Goal: Task Accomplishment & Management: Manage account settings

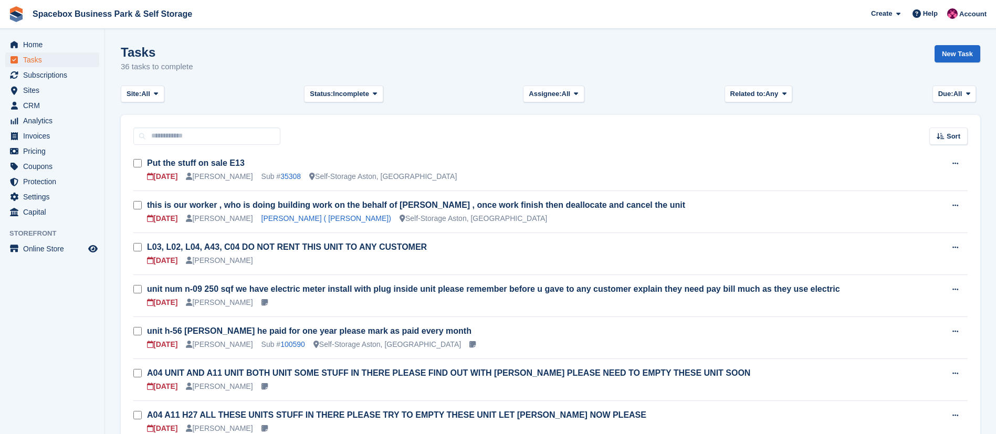
scroll to position [507, 0]
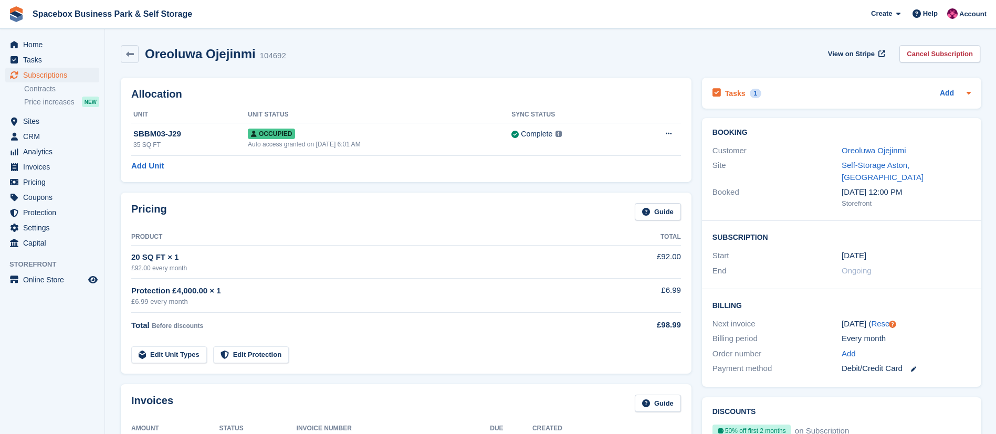
click at [733, 91] on h2 "Tasks" at bounding box center [735, 93] width 20 height 9
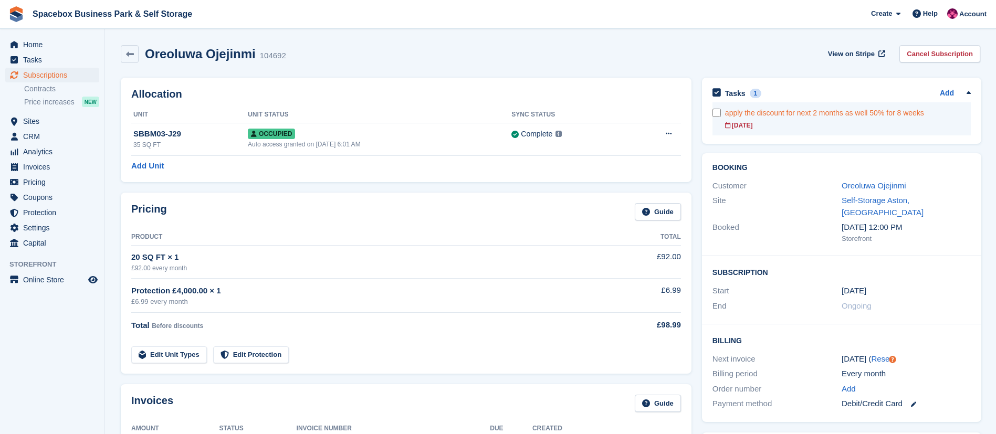
click at [801, 111] on div "apply the discount for next 2 months as well 50% for 8 weeks" at bounding box center [848, 113] width 246 height 11
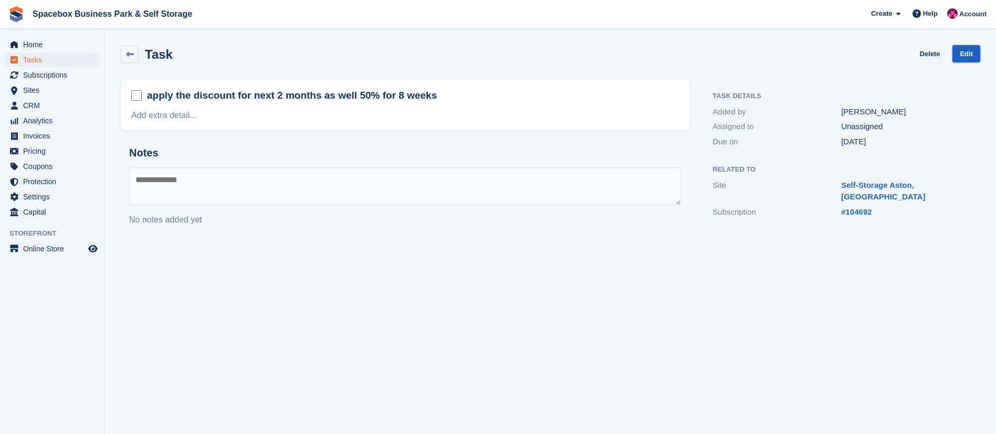
click at [977, 51] on link "Edit" at bounding box center [967, 53] width 28 height 17
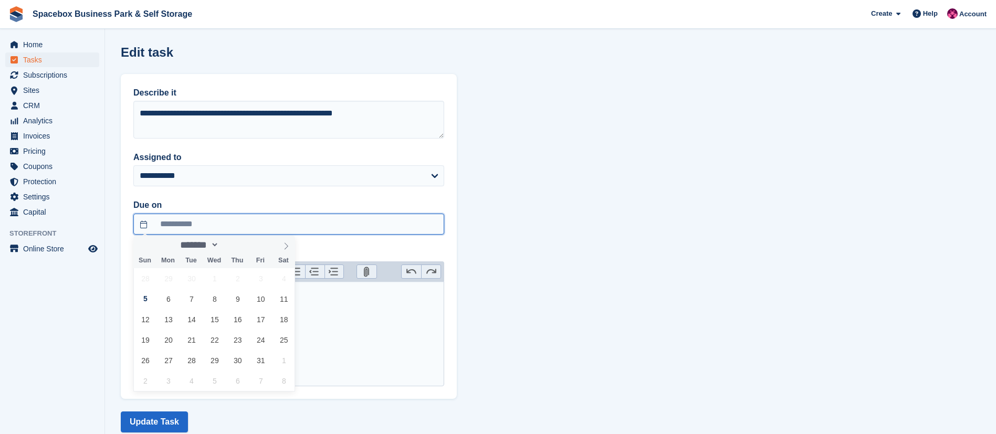
click at [225, 231] on input "**********" at bounding box center [288, 224] width 311 height 21
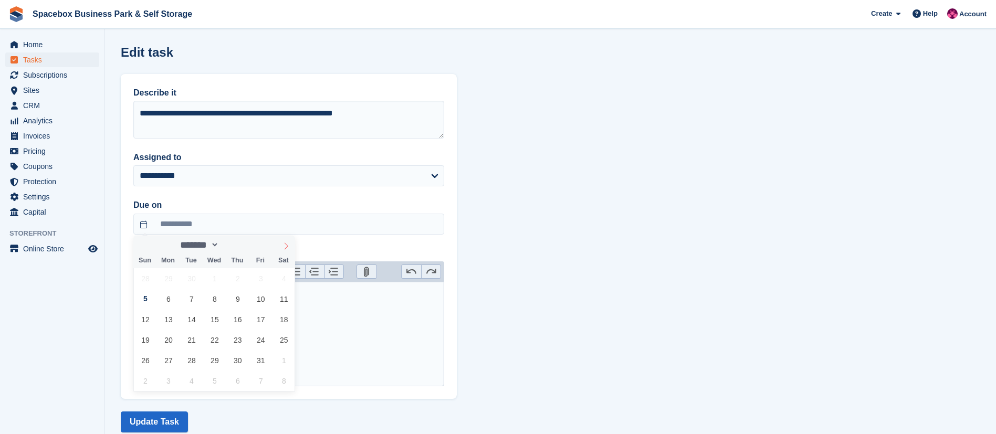
click at [290, 245] on span at bounding box center [286, 245] width 18 height 18
select select "**"
click at [216, 302] on span "5" at bounding box center [214, 299] width 20 height 20
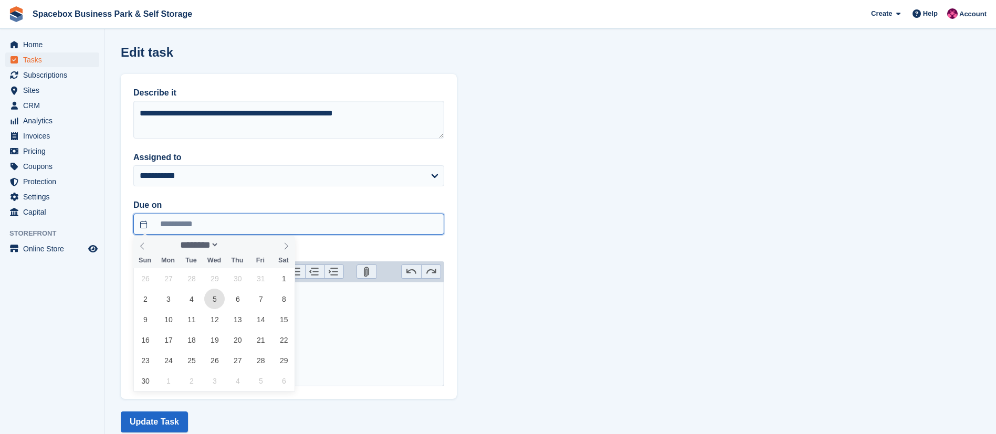
type input "**********"
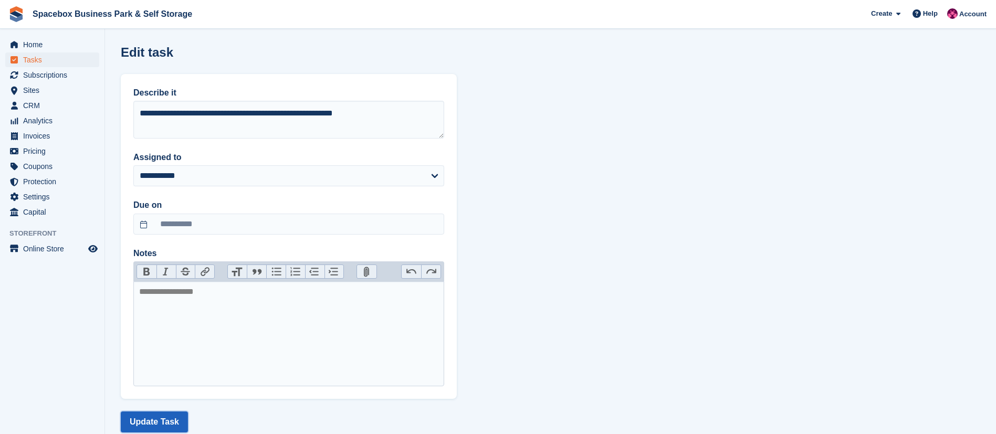
click at [150, 421] on button "Update Task" at bounding box center [154, 422] width 67 height 21
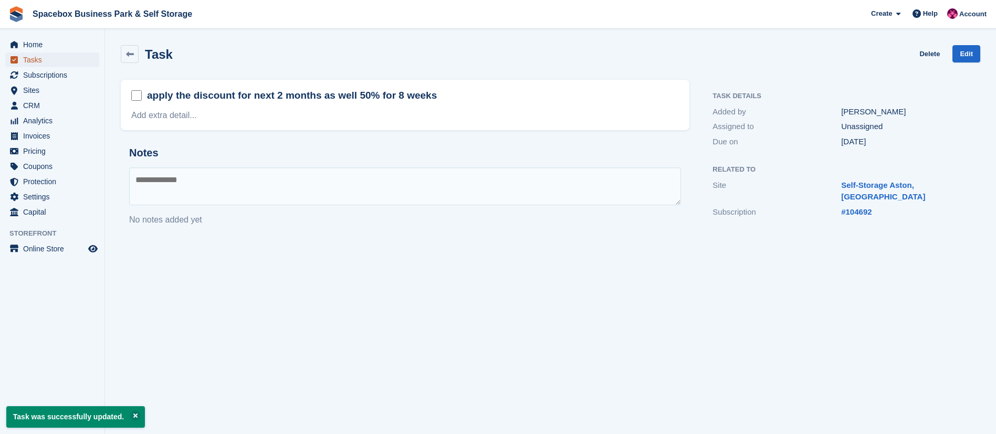
click at [39, 63] on span "Tasks" at bounding box center [54, 60] width 63 height 15
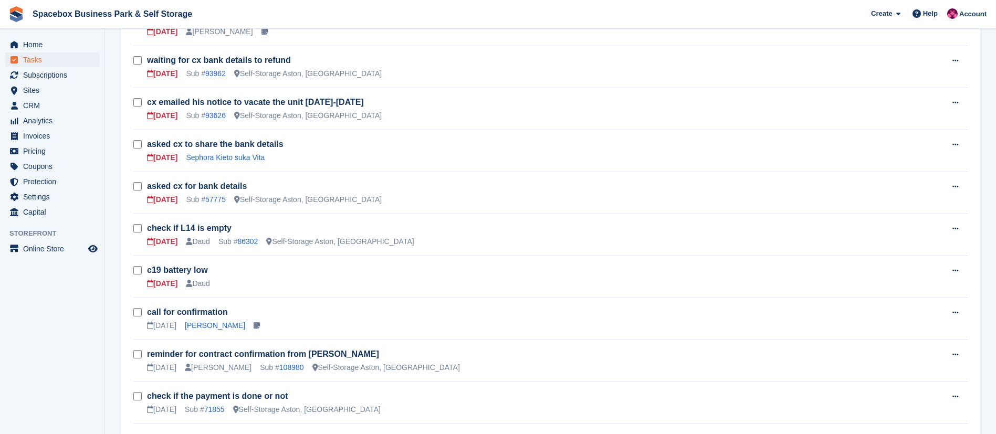
scroll to position [399, 0]
click at [248, 237] on link "86302" at bounding box center [247, 240] width 20 height 8
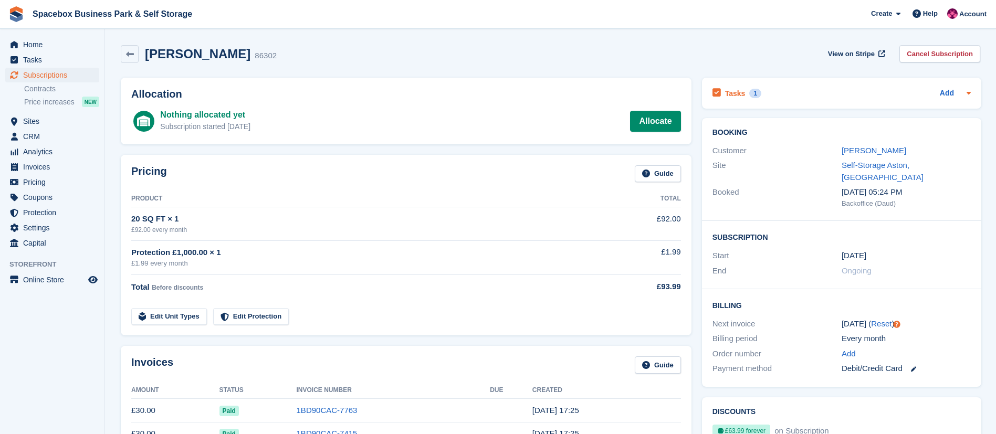
click at [741, 93] on div "Tasks 1" at bounding box center [737, 93] width 49 height 14
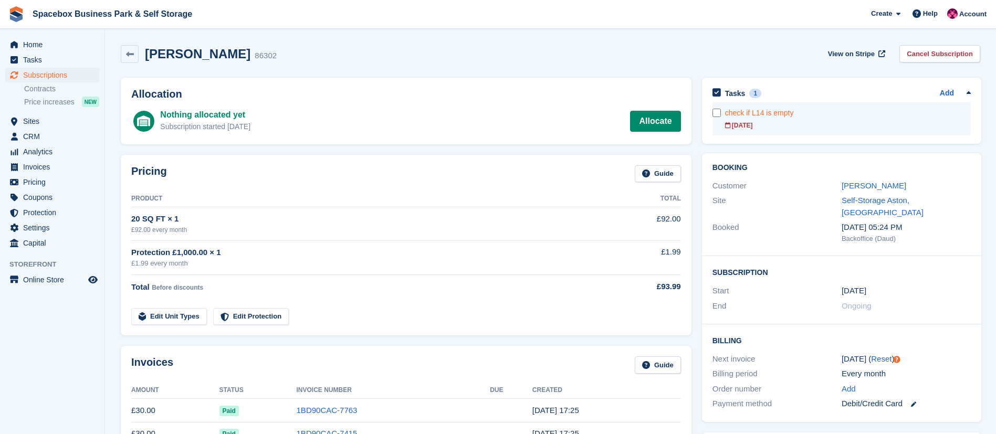
click at [814, 116] on div "check if L14 is empty" at bounding box center [848, 113] width 246 height 11
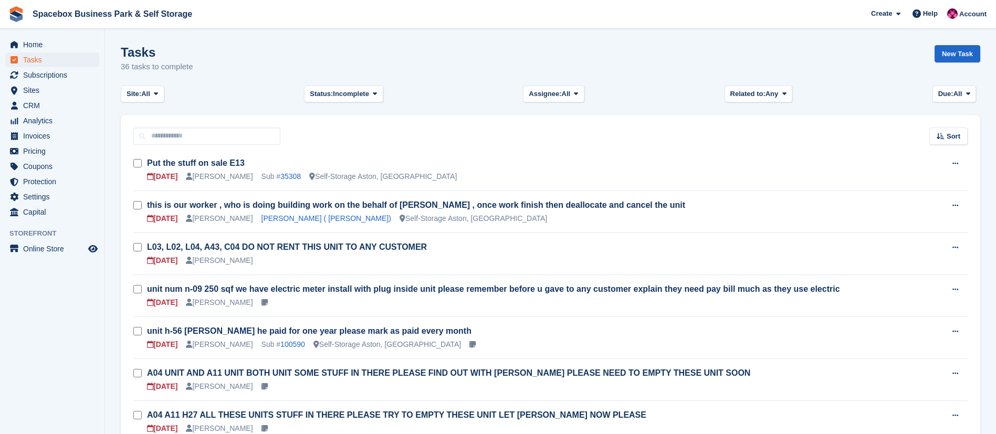
scroll to position [399, 0]
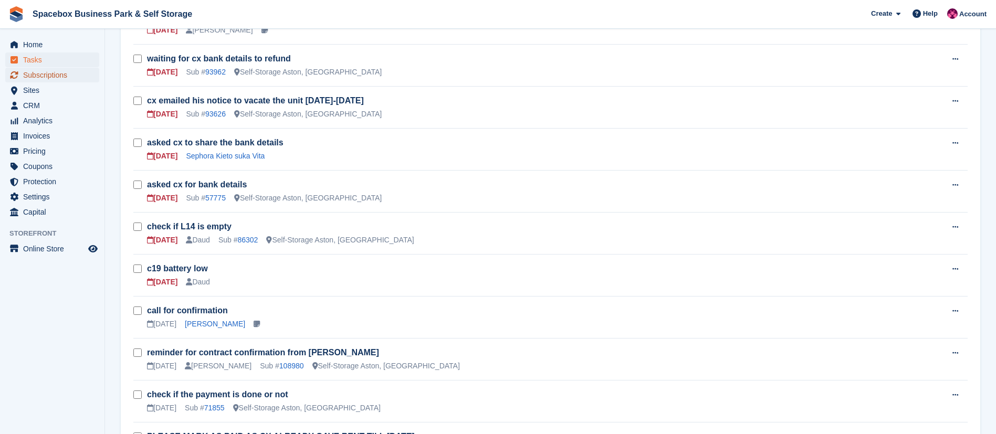
click at [41, 71] on span "Subscriptions" at bounding box center [54, 75] width 63 height 15
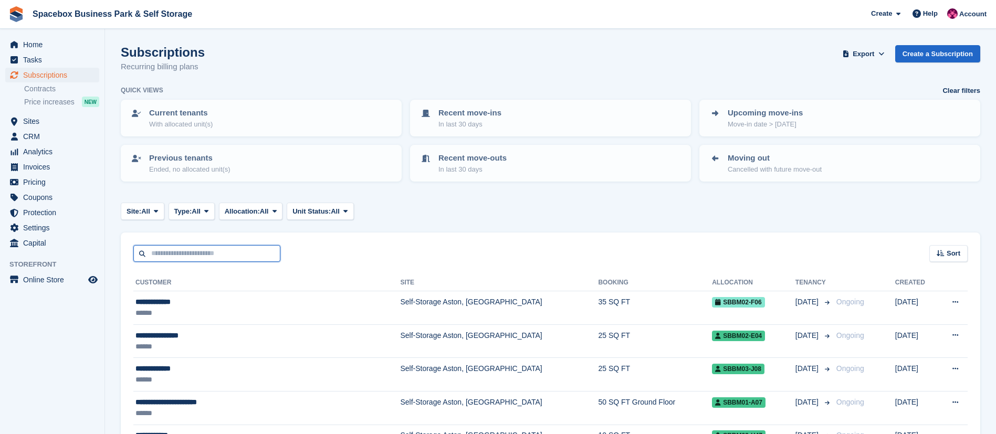
click at [210, 247] on input "text" at bounding box center [206, 253] width 147 height 17
type input "**********"
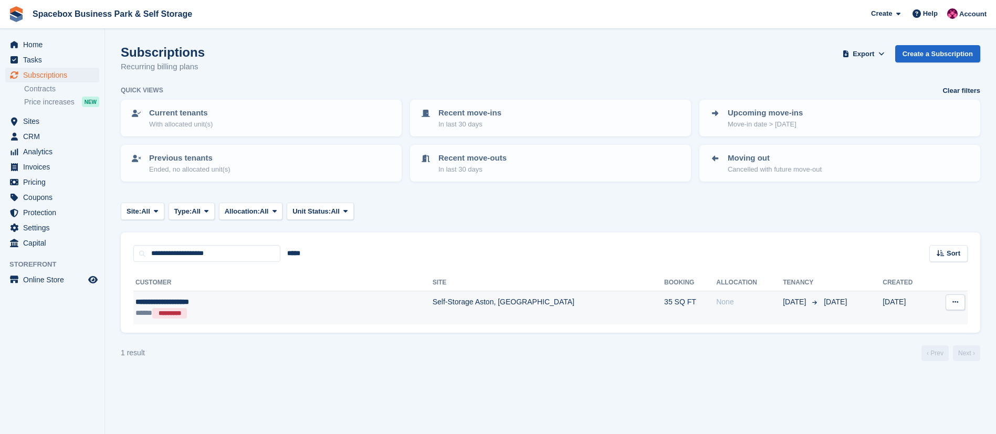
click at [288, 308] on div "***** *********" at bounding box center [225, 313] width 181 height 11
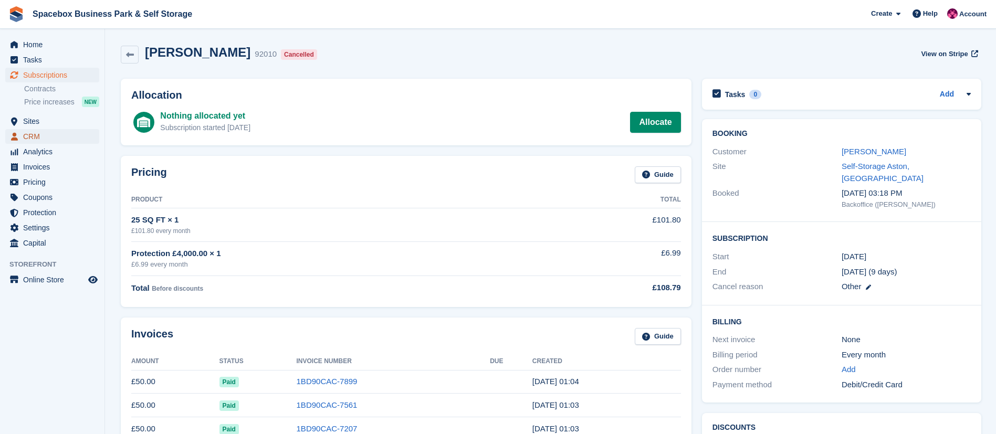
drag, startPoint x: 0, startPoint y: 0, endPoint x: 38, endPoint y: 132, distance: 137.6
click at [38, 132] on span "CRM" at bounding box center [54, 136] width 63 height 15
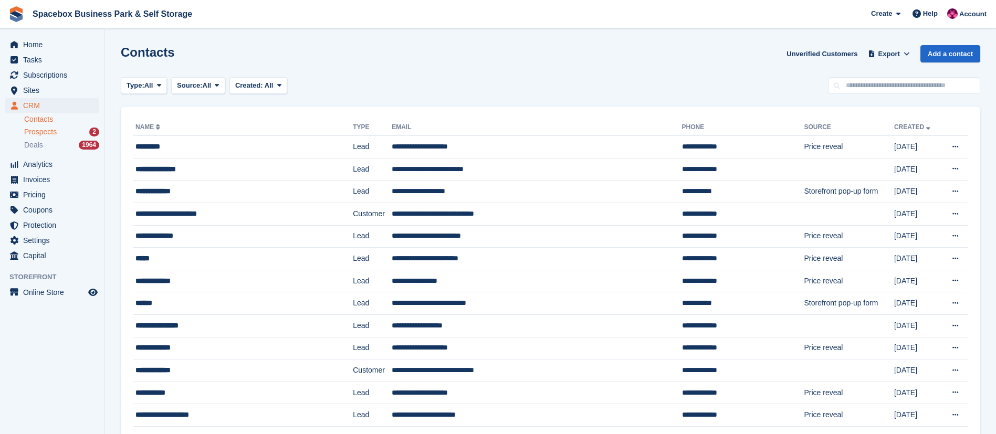
click at [50, 130] on span "Prospects" at bounding box center [40, 132] width 33 height 10
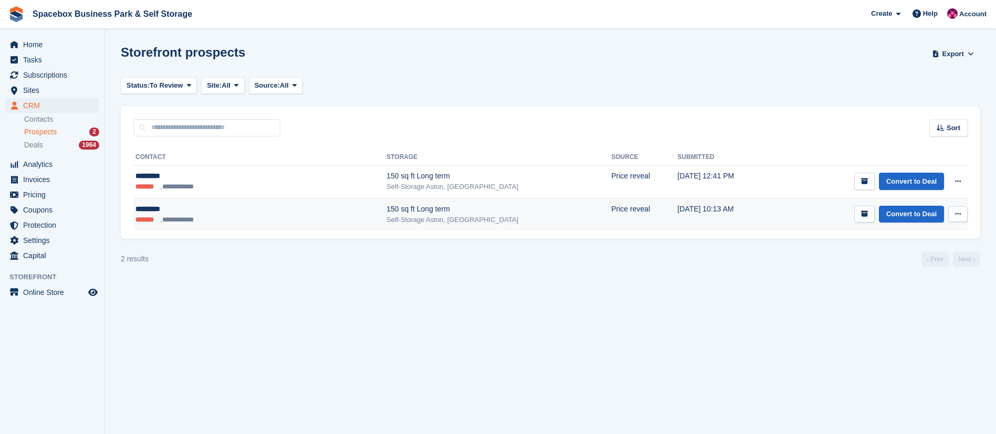
click at [956, 207] on button at bounding box center [957, 214] width 19 height 16
click at [883, 274] on p "Delete prospect" at bounding box center [917, 271] width 91 height 14
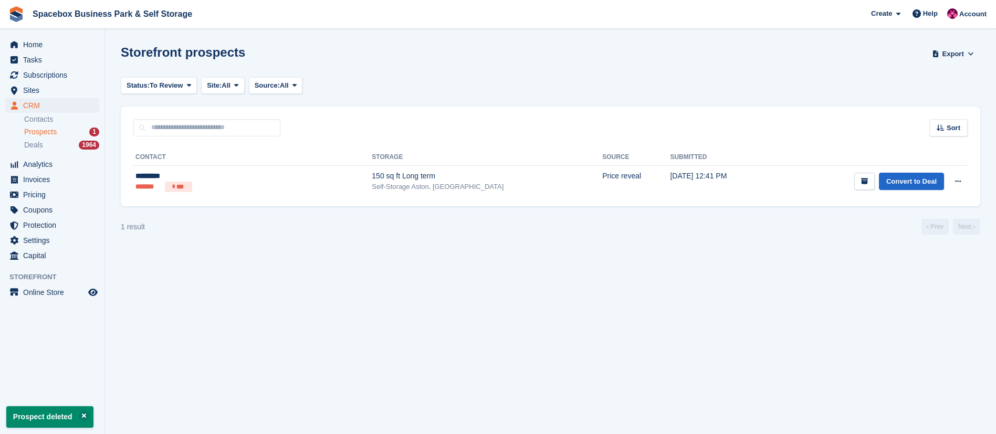
click at [407, 172] on div "150 sq ft Long term" at bounding box center [487, 176] width 231 height 11
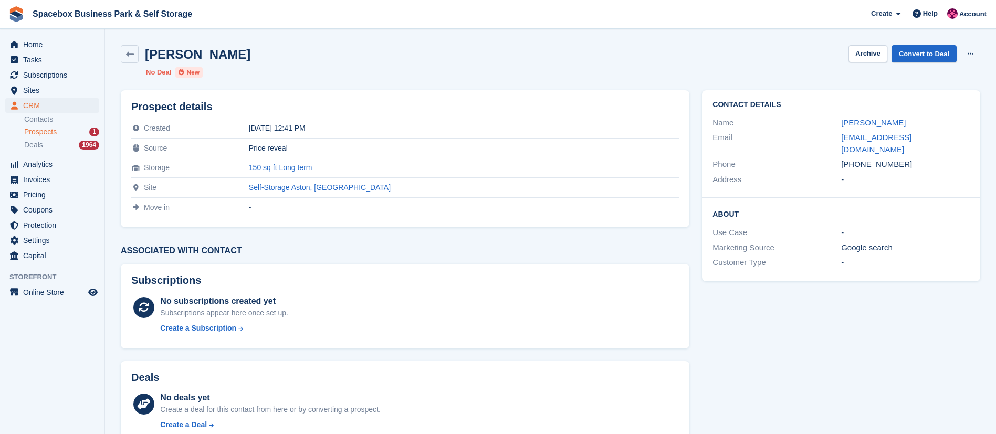
drag, startPoint x: 0, startPoint y: 0, endPoint x: 900, endPoint y: 150, distance: 912.5
click at [900, 159] on div "[PHONE_NUMBER]" at bounding box center [905, 165] width 129 height 12
copy div "7467001755"
drag, startPoint x: 939, startPoint y: 139, endPoint x: 837, endPoint y: 132, distance: 102.6
click at [837, 132] on div "Email [EMAIL_ADDRESS][DOMAIN_NAME]" at bounding box center [841, 143] width 257 height 27
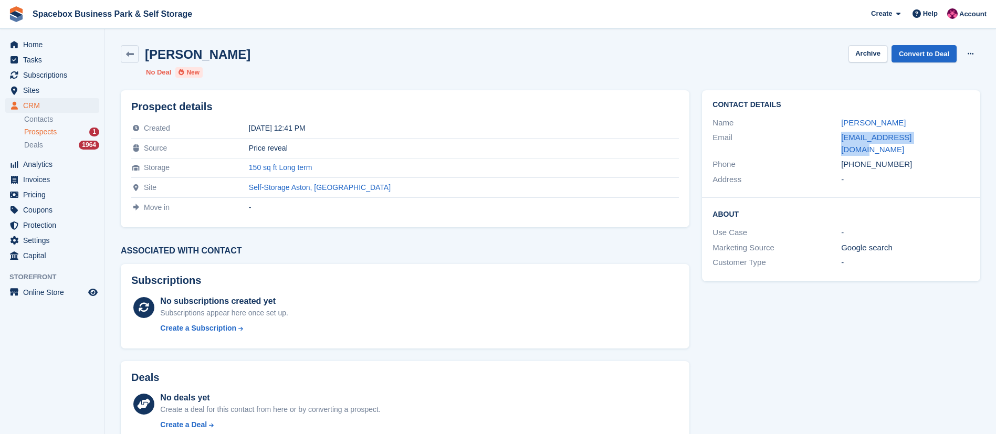
copy div "[EMAIL_ADDRESS][DOMAIN_NAME]"
click at [923, 57] on link "Convert to Deal" at bounding box center [924, 53] width 65 height 17
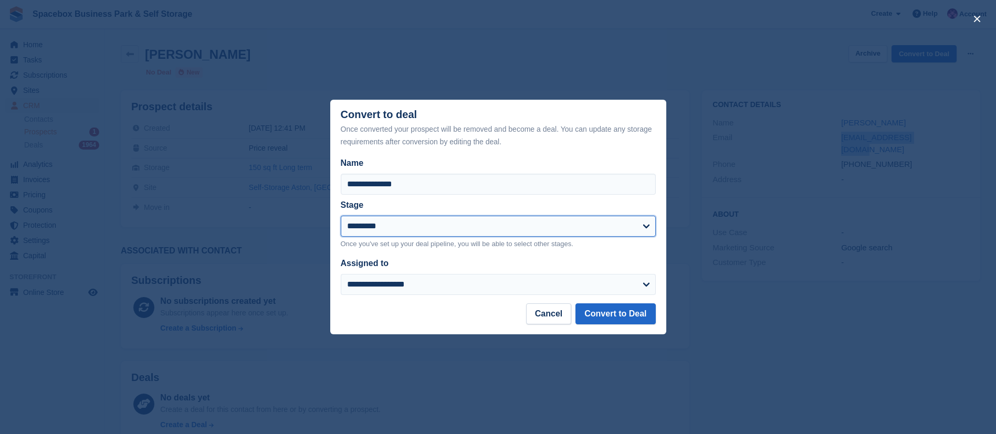
click at [406, 235] on select "**********" at bounding box center [498, 226] width 315 height 21
select select "****"
click at [341, 216] on select "**********" at bounding box center [498, 226] width 315 height 21
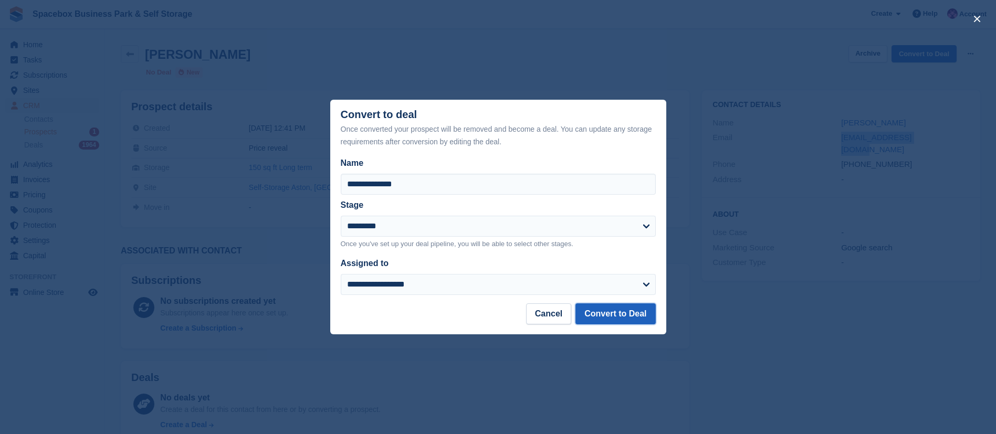
click at [647, 314] on button "Convert to Deal" at bounding box center [616, 314] width 80 height 21
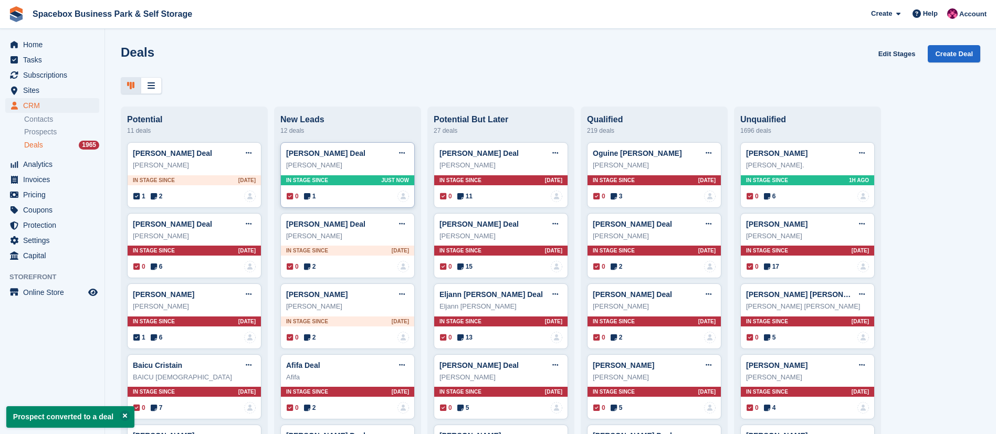
click at [306, 196] on icon at bounding box center [307, 196] width 6 height 7
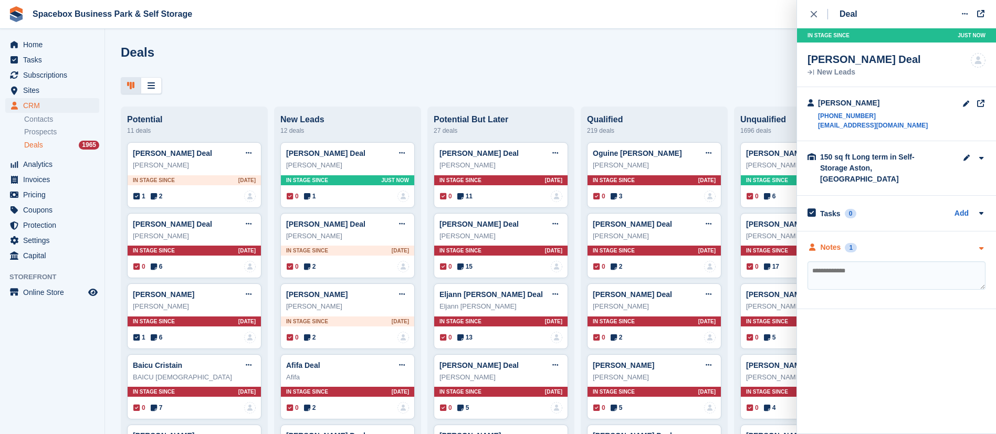
click at [833, 242] on div "Notes" at bounding box center [831, 247] width 20 height 11
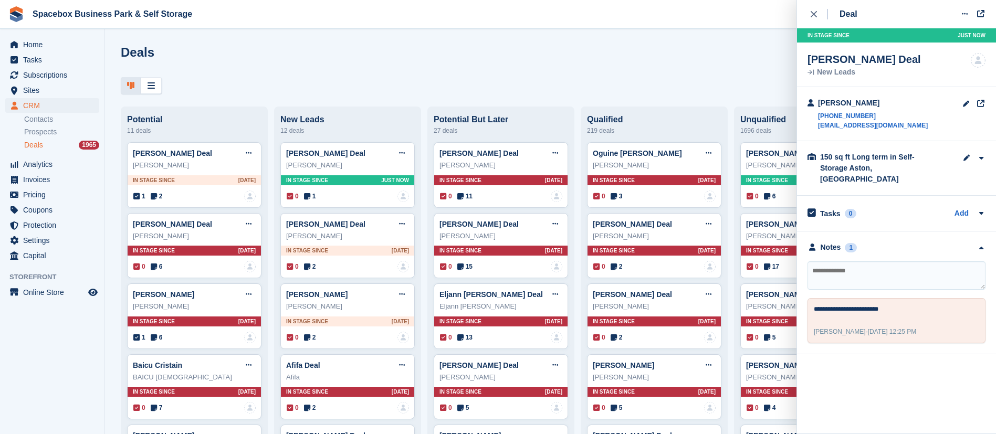
click at [847, 266] on textarea at bounding box center [897, 276] width 178 height 28
type textarea "**********"
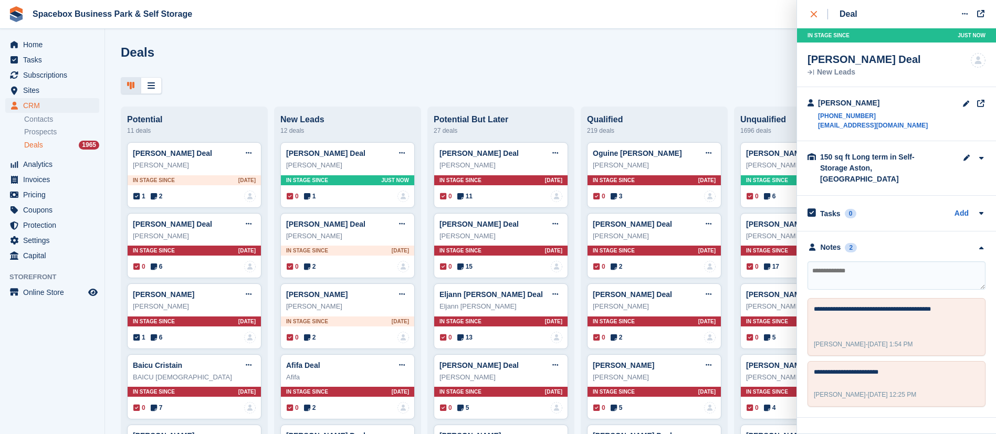
click at [818, 21] on button "close" at bounding box center [820, 14] width 24 height 28
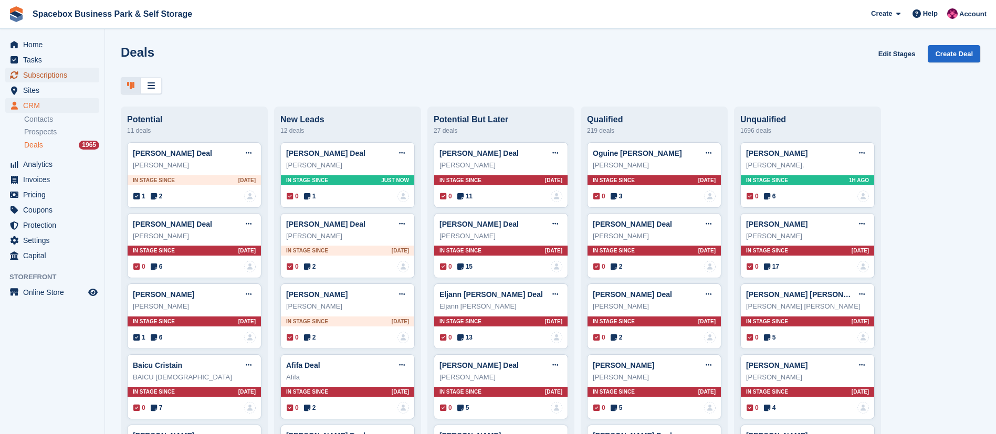
click at [33, 72] on span "Subscriptions" at bounding box center [54, 75] width 63 height 15
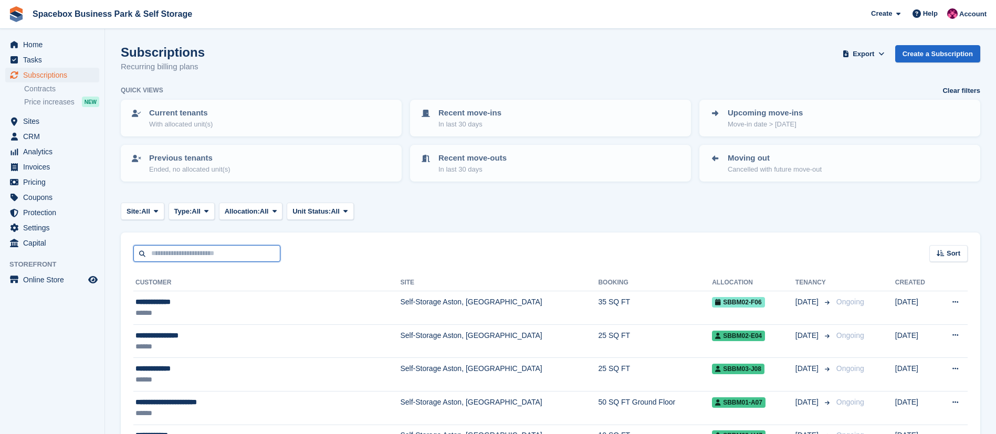
click at [226, 246] on input "text" at bounding box center [206, 253] width 147 height 17
type input "*"
type input "******"
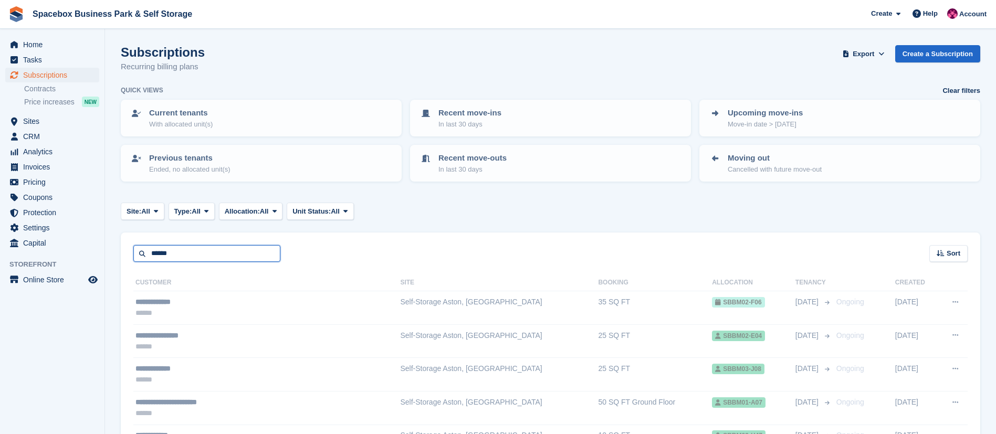
scroll to position [87, 0]
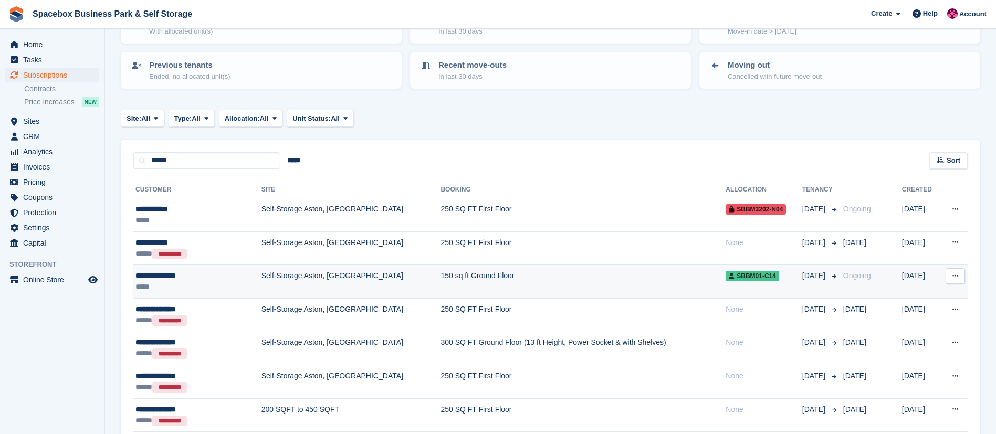
scroll to position [243, 0]
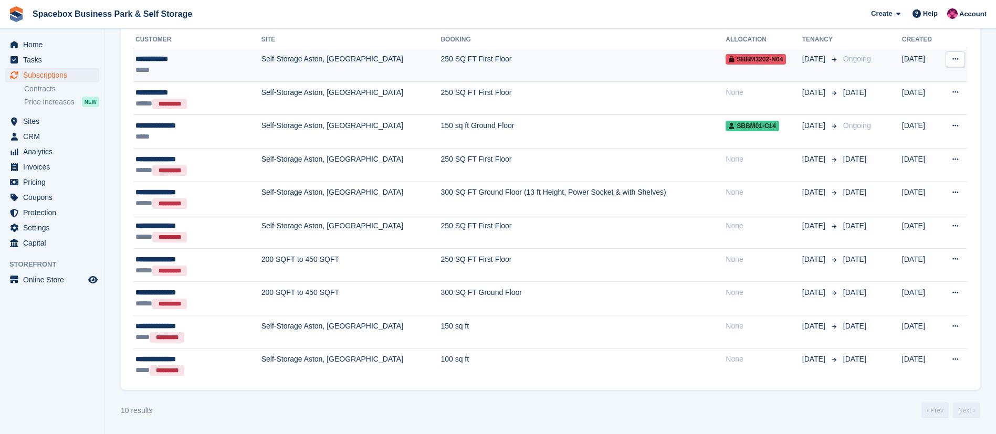
click at [262, 74] on td "Self-Storage Aston, [GEOGRAPHIC_DATA]" at bounding box center [352, 65] width 180 height 34
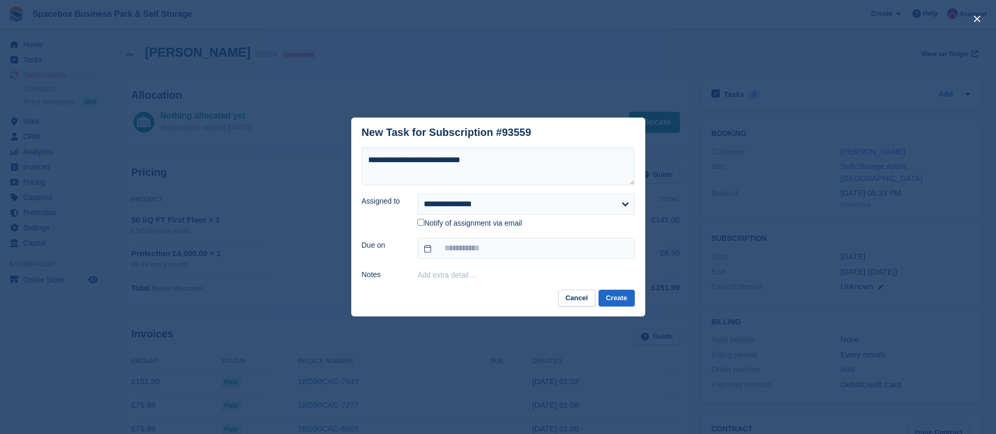
select select "****"
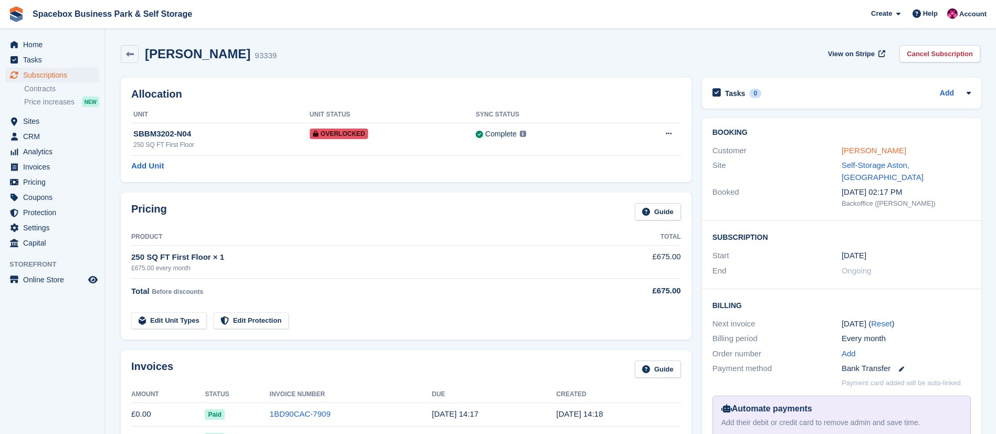
click at [855, 146] on link "NASEEM AHMED" at bounding box center [874, 150] width 65 height 9
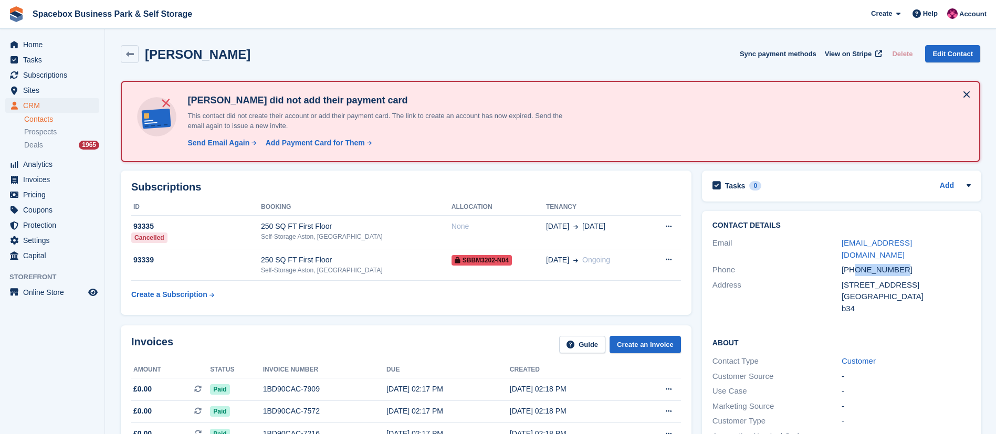
drag, startPoint x: 852, startPoint y: 257, endPoint x: 900, endPoint y: 255, distance: 47.8
click at [900, 264] on div "+447411745096" at bounding box center [906, 270] width 129 height 12
copy div "7411745096"
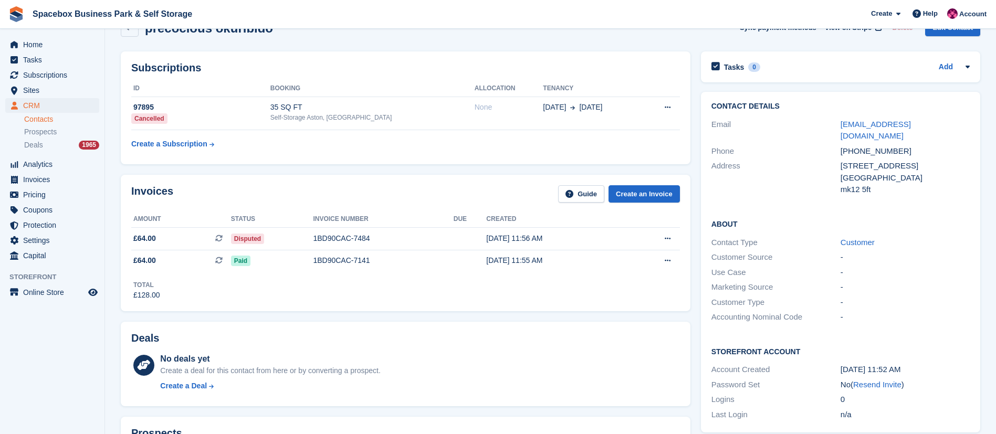
scroll to position [24, 0]
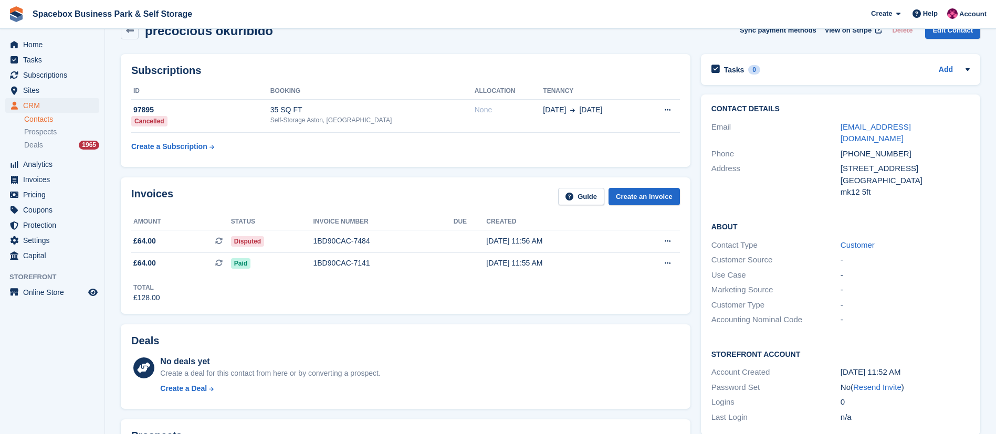
drag, startPoint x: 835, startPoint y: 129, endPoint x: 971, endPoint y: 127, distance: 136.0
click at [971, 127] on div "Contact Details Email [EMAIL_ADDRESS][DOMAIN_NAME] Phone [PHONE_NUMBER] Address…" at bounding box center [840, 153] width 279 height 116
copy div "[EMAIL_ADDRESS][DOMAIN_NAME]"
